Goal: Transaction & Acquisition: Obtain resource

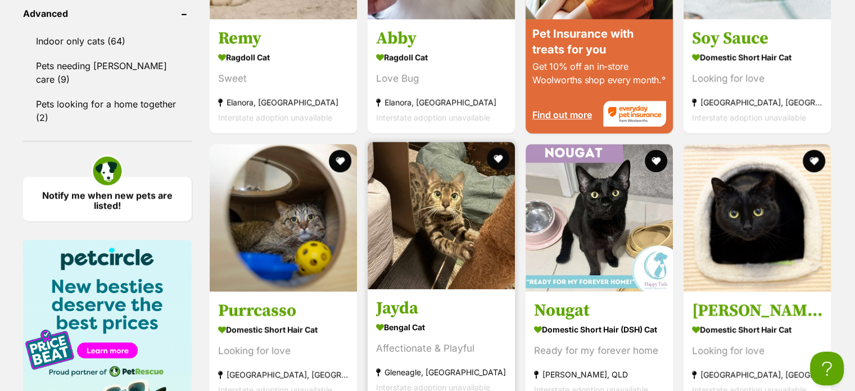
scroll to position [1293, 0]
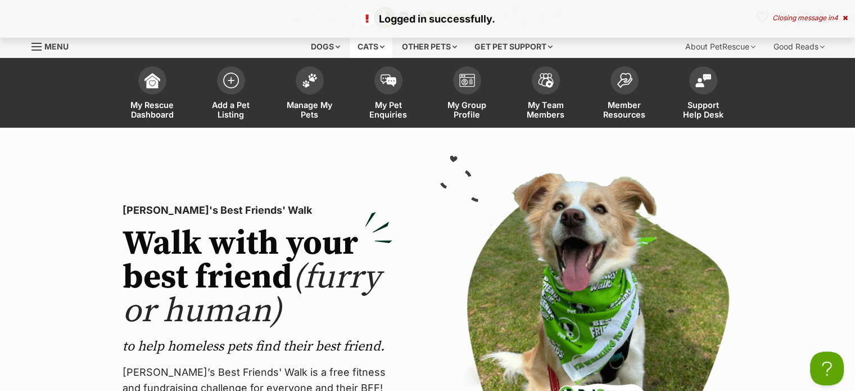
click at [368, 38] on div "Cats" at bounding box center [371, 46] width 43 height 22
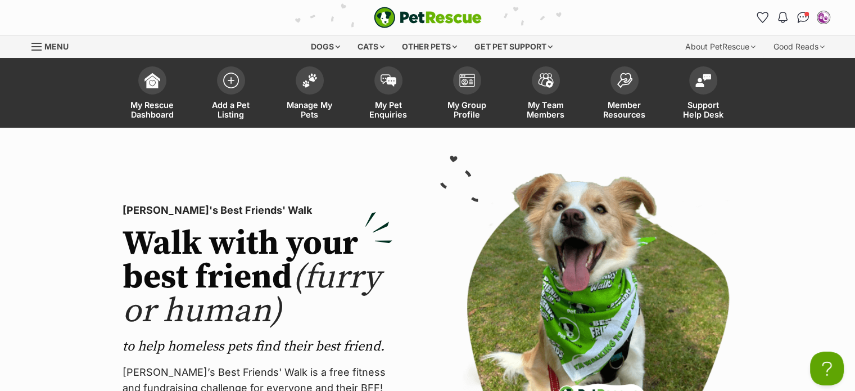
click at [198, 125] on link "Add a Pet Listing" at bounding box center [231, 94] width 79 height 67
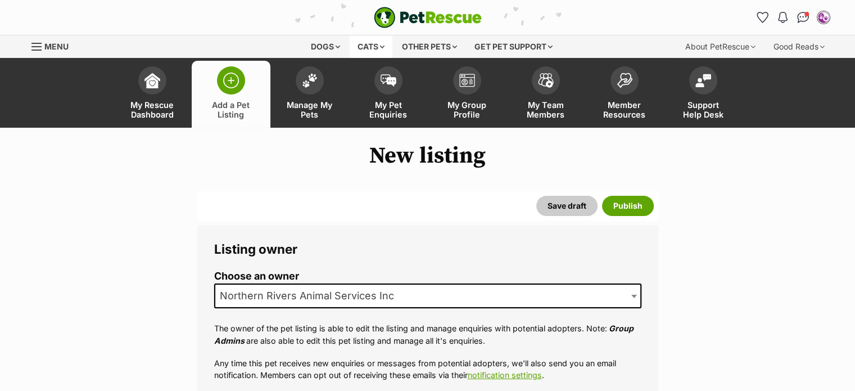
click at [367, 45] on div "Cats" at bounding box center [371, 46] width 43 height 22
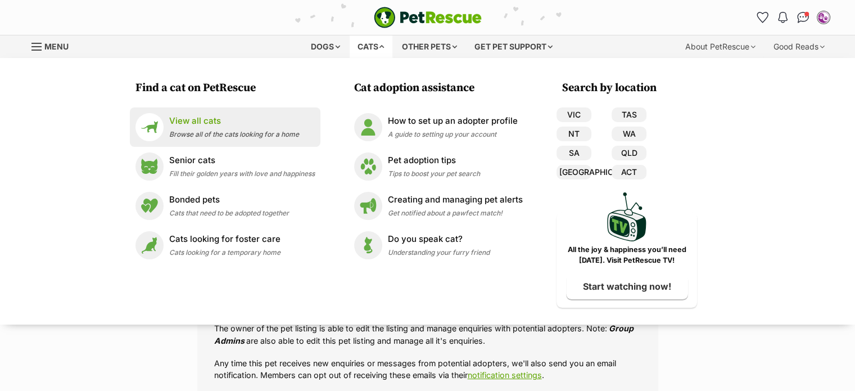
click at [214, 132] on span "Browse all of the cats looking for a home" at bounding box center [234, 134] width 130 height 8
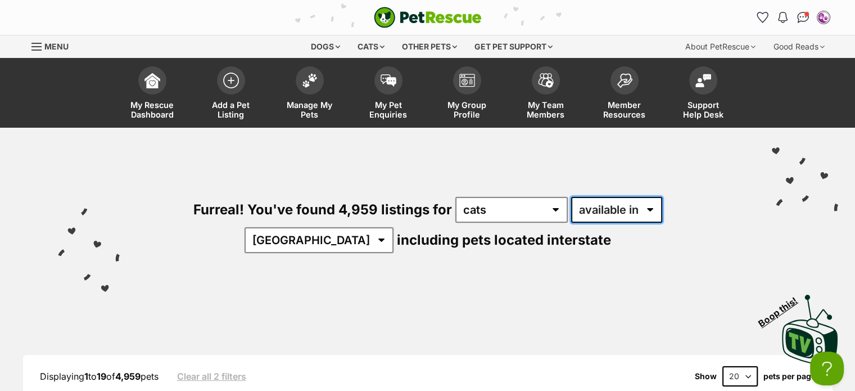
click at [607, 206] on select "available in located in" at bounding box center [616, 210] width 91 height 26
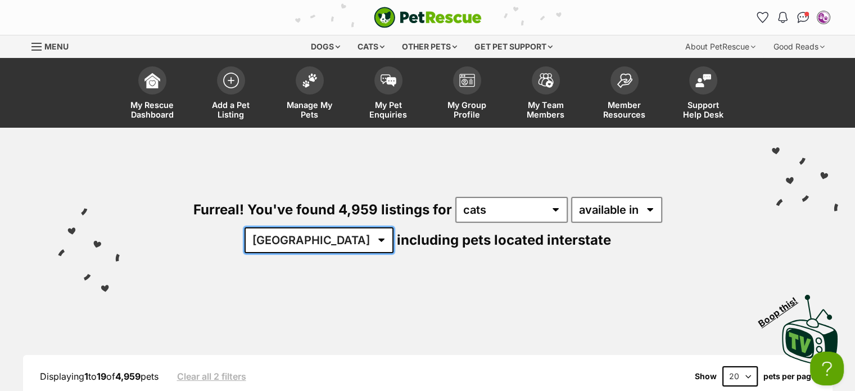
click at [394, 227] on select "Australia ACT NSW NT QLD SA TAS VIC WA" at bounding box center [319, 240] width 149 height 26
select select "[GEOGRAPHIC_DATA]"
click at [394, 227] on select "Australia ACT NSW NT QLD SA TAS VIC WA" at bounding box center [319, 240] width 149 height 26
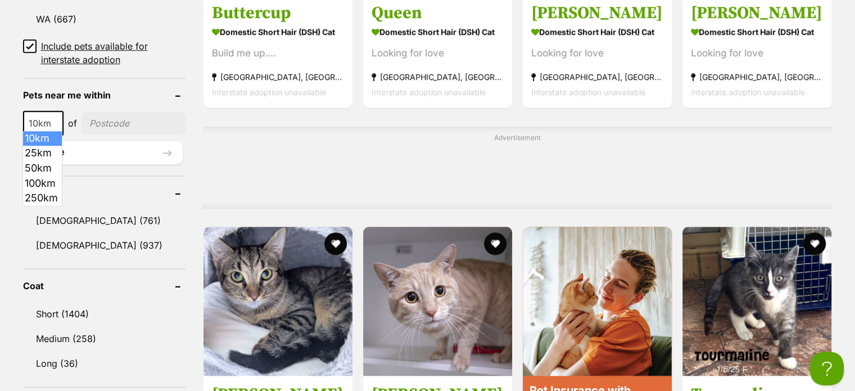
click at [53, 122] on b at bounding box center [56, 123] width 6 height 3
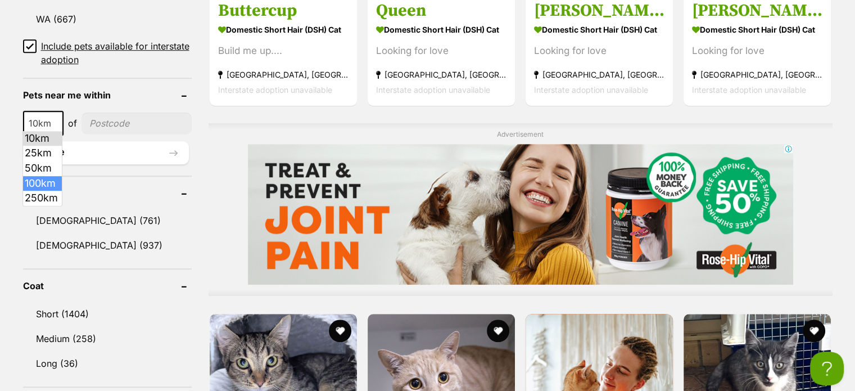
select select "100"
click at [102, 119] on input"] "postcode" at bounding box center [139, 122] width 105 height 21
type input"] "2478"
click at [155, 150] on button "Update" at bounding box center [106, 152] width 166 height 22
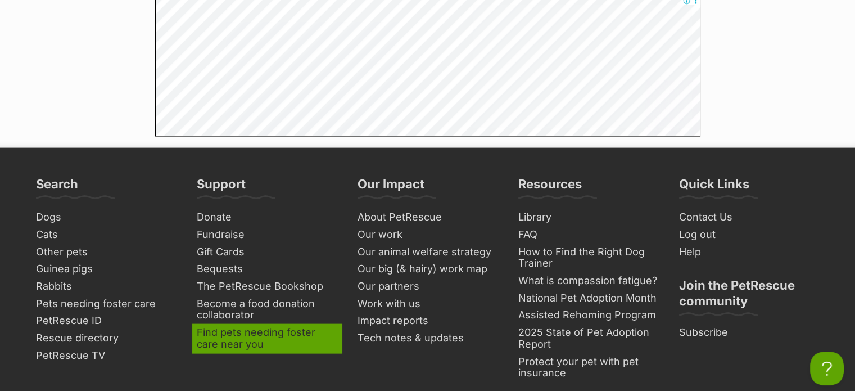
scroll to position [2192, 0]
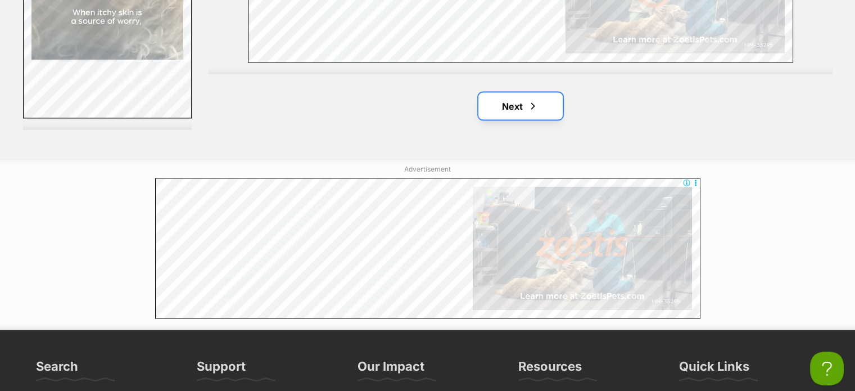
click at [517, 107] on link "Next" at bounding box center [520, 106] width 84 height 27
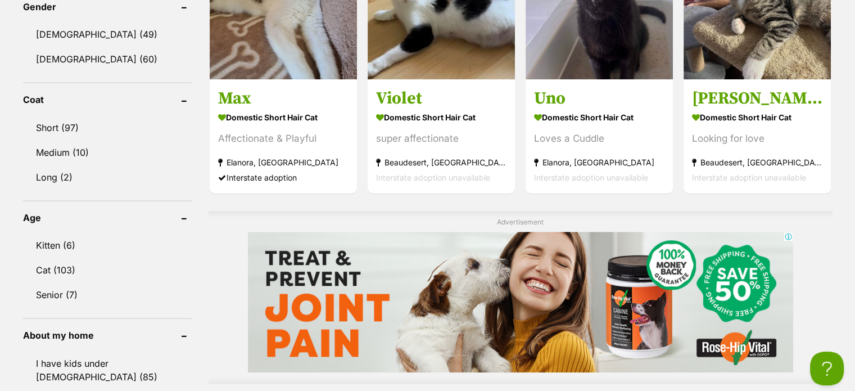
scroll to position [618, 0]
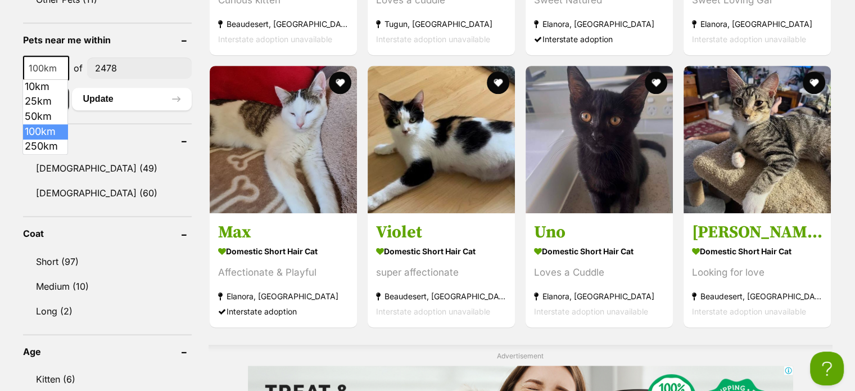
click at [60, 67] on b at bounding box center [62, 68] width 6 height 3
select select "50"
click at [107, 92] on button "Update" at bounding box center [132, 99] width 120 height 22
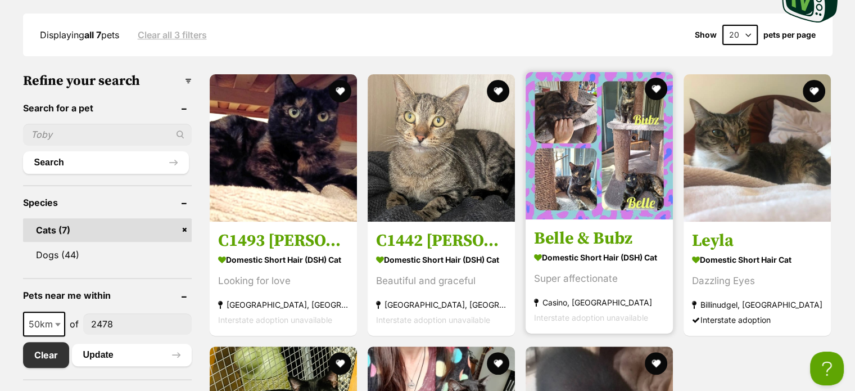
scroll to position [337, 0]
click at [604, 268] on section "Domestic Short Hair (DSH) Cat Super affectionate [GEOGRAPHIC_DATA], [GEOGRAPHIC…" at bounding box center [599, 288] width 130 height 76
